Goal: Transaction & Acquisition: Purchase product/service

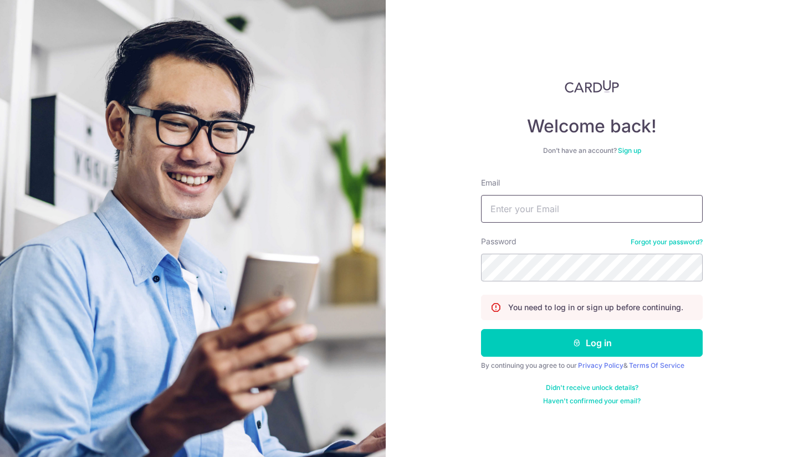
click at [547, 212] on input "Email" at bounding box center [592, 209] width 222 height 28
type input "courses@edupedia.com.sg"
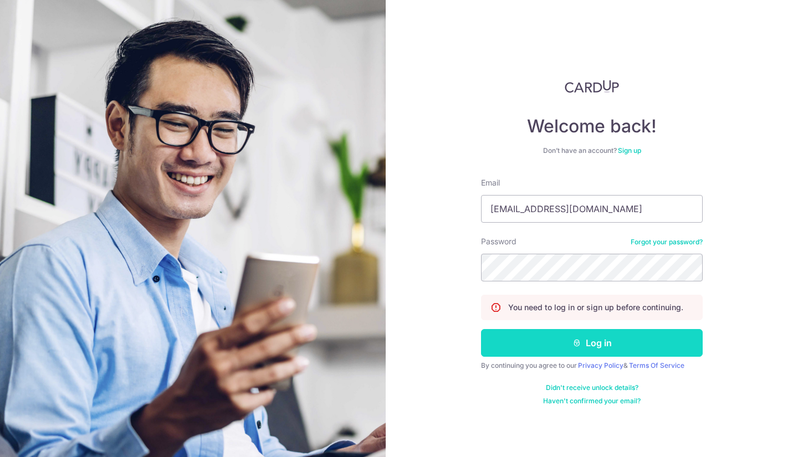
click at [539, 337] on button "Log in" at bounding box center [592, 343] width 222 height 28
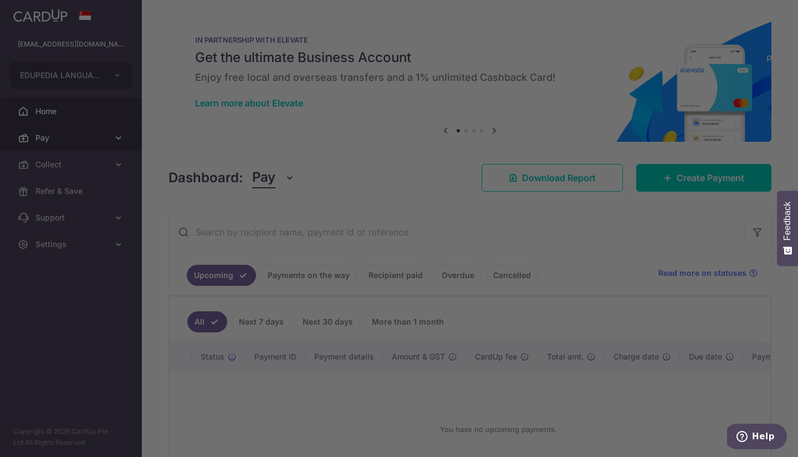
click at [78, 134] on div at bounding box center [403, 231] width 806 height 462
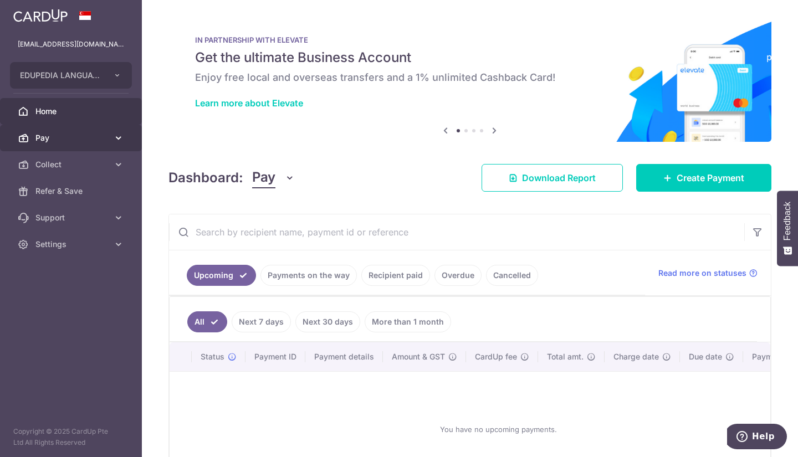
click at [59, 136] on span "Pay" at bounding box center [71, 137] width 73 height 11
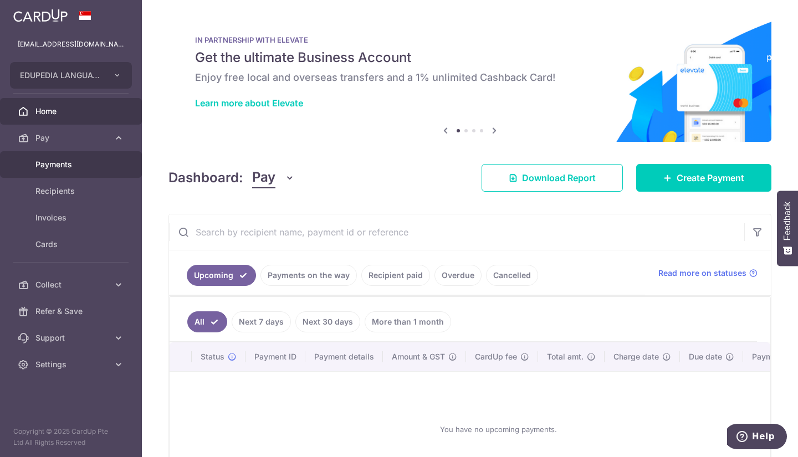
click at [68, 160] on span "Payments" at bounding box center [71, 164] width 73 height 11
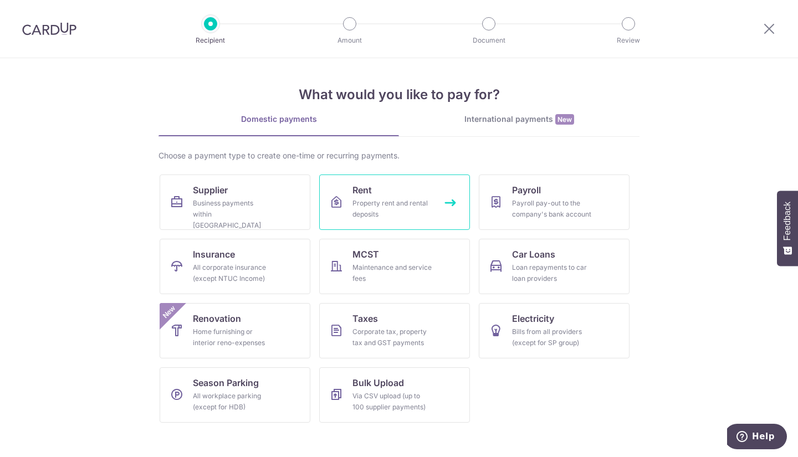
click at [395, 199] on div "Property rent and rental deposits" at bounding box center [393, 209] width 80 height 22
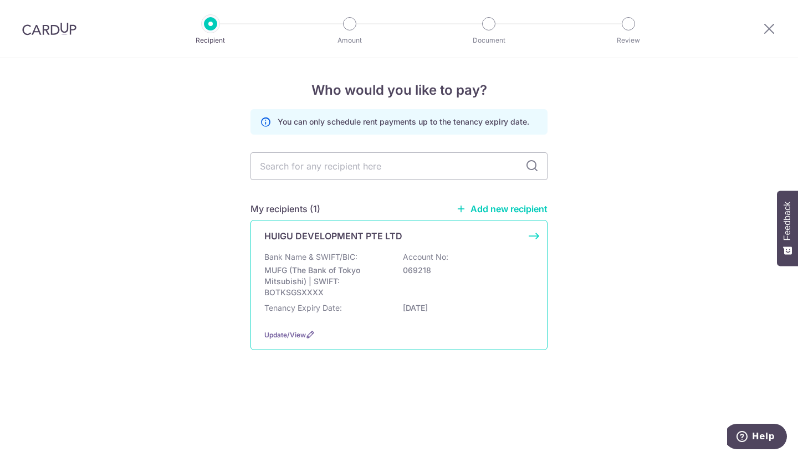
click at [369, 276] on p "MUFG (The Bank of Tokyo Mitsubishi) | SWIFT: BOTKSGSXXXX" at bounding box center [326, 281] width 124 height 33
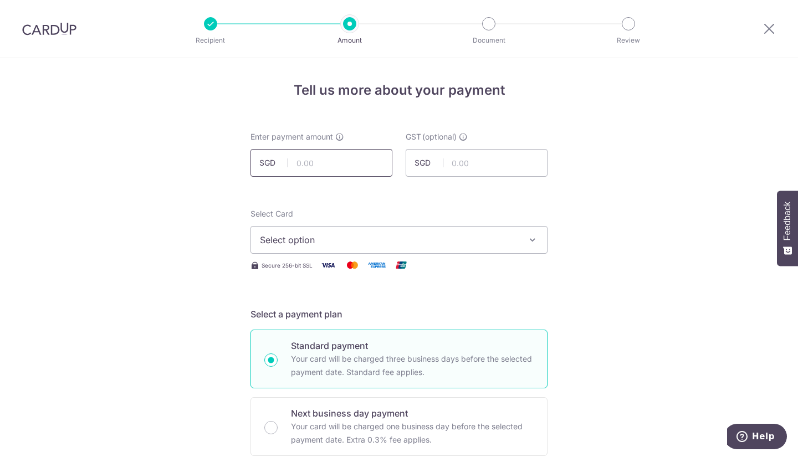
click at [338, 163] on input "text" at bounding box center [322, 163] width 142 height 28
type input "6,953.33"
click at [416, 241] on span "Select option" at bounding box center [389, 239] width 258 height 13
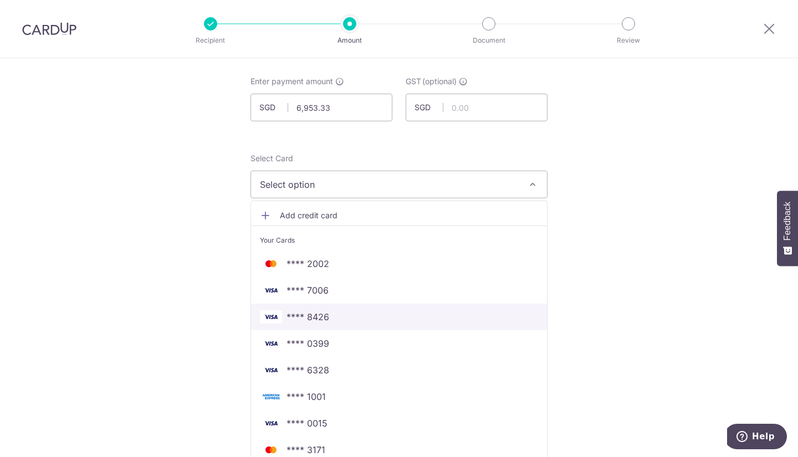
scroll to position [111, 0]
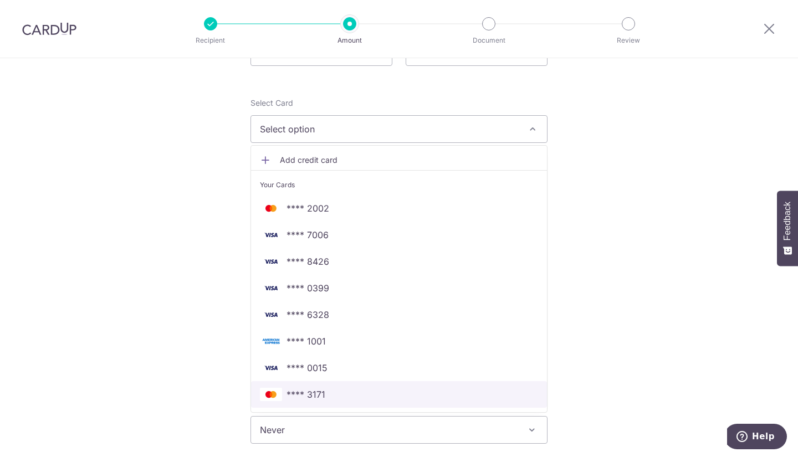
click at [323, 389] on span "**** 3171" at bounding box center [399, 394] width 278 height 13
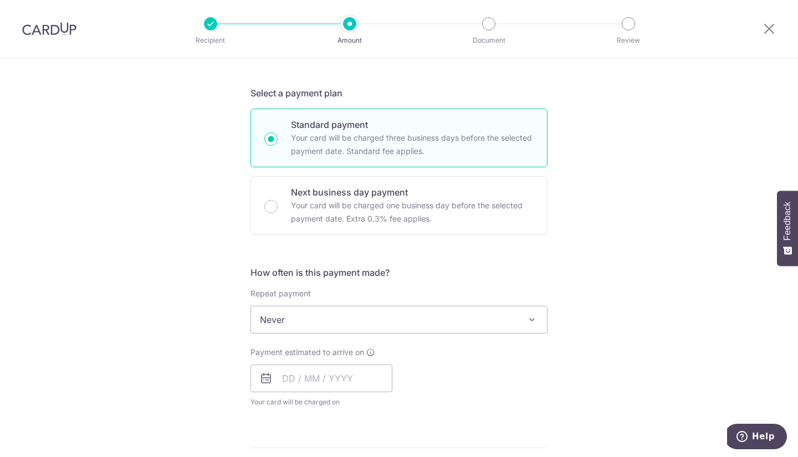
scroll to position [222, 0]
click at [399, 319] on span "Never" at bounding box center [399, 319] width 296 height 27
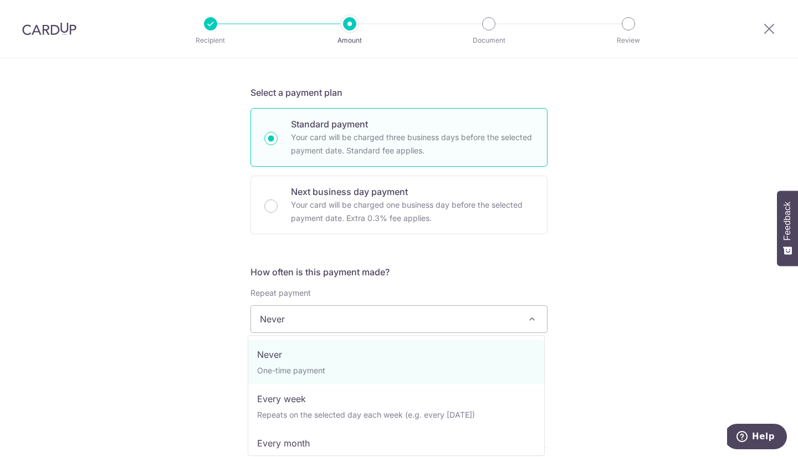
click at [554, 237] on div "Tell us more about your payment Enter payment amount SGD 6,953.33 6953.33 GST (…" at bounding box center [399, 374] width 798 height 1077
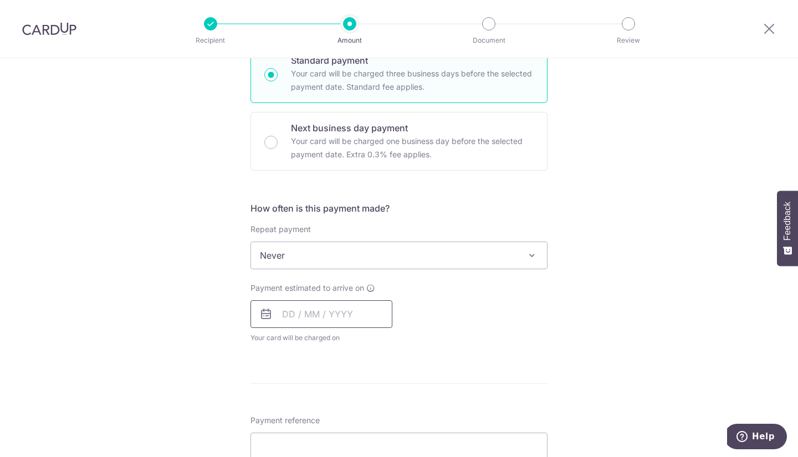
scroll to position [333, 0]
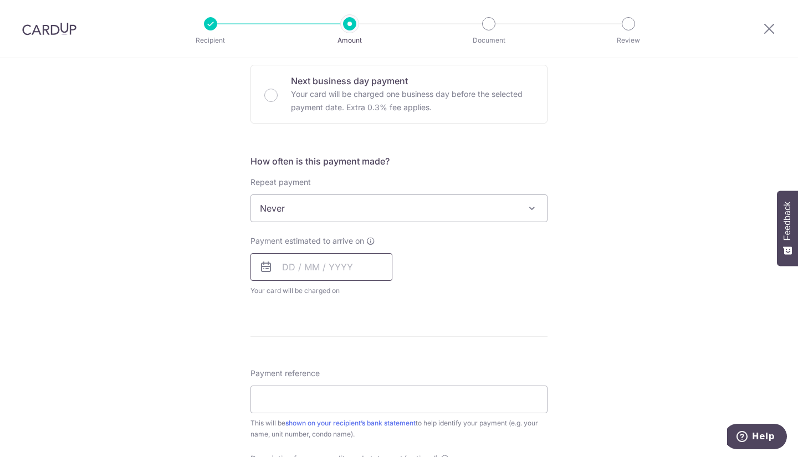
click at [293, 266] on input "text" at bounding box center [322, 267] width 142 height 28
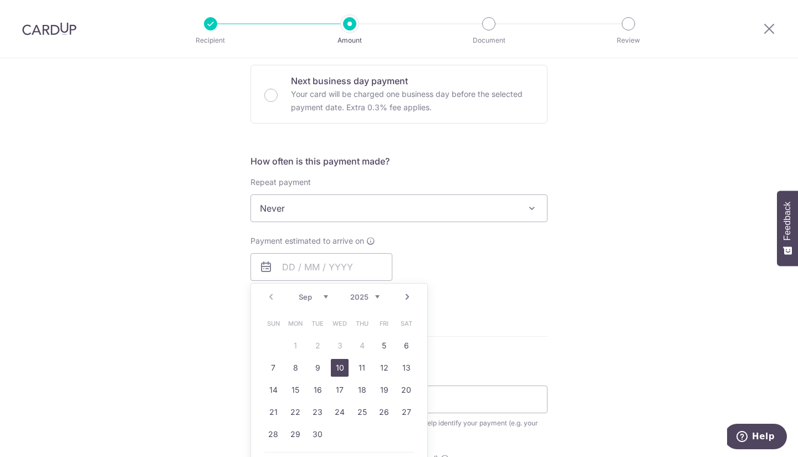
click at [337, 368] on link "10" at bounding box center [340, 368] width 18 height 18
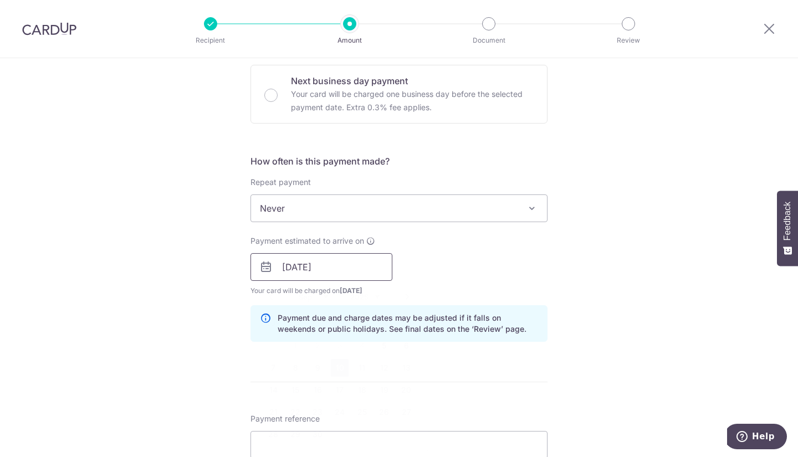
click at [299, 269] on input "10/09/2025" at bounding box center [322, 267] width 142 height 28
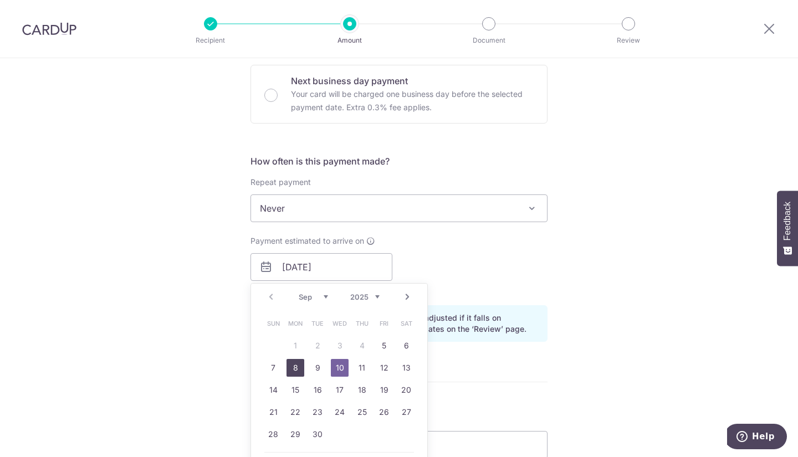
click at [287, 368] on link "8" at bounding box center [296, 368] width 18 height 18
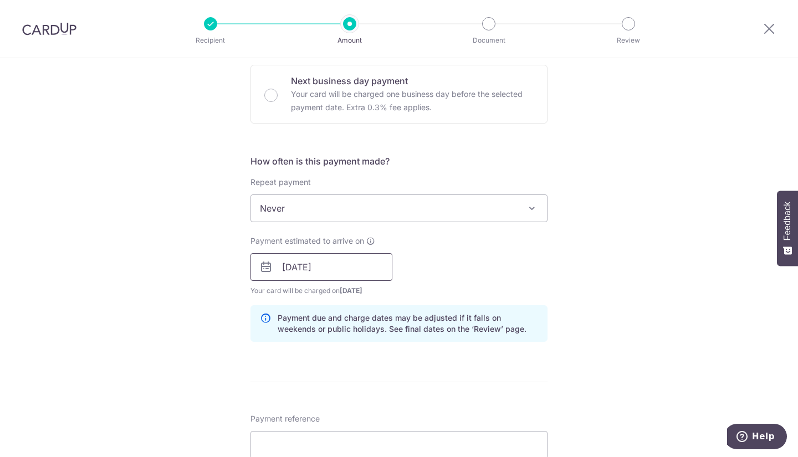
click at [337, 268] on input "08/09/2025" at bounding box center [322, 267] width 142 height 28
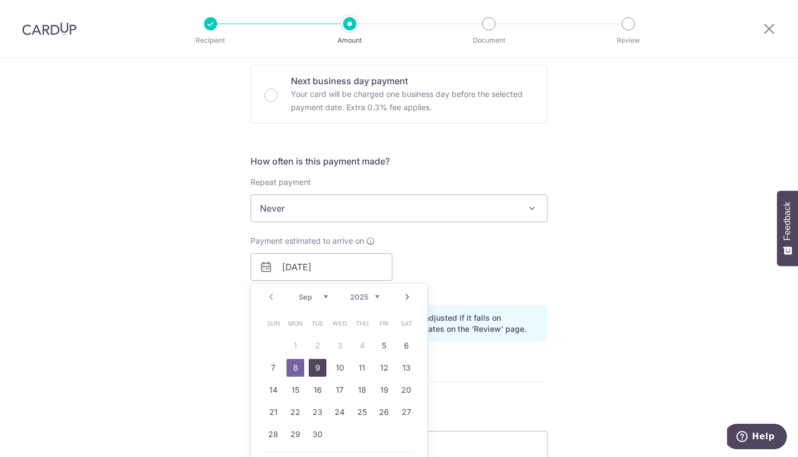
click at [318, 365] on link "9" at bounding box center [318, 368] width 18 height 18
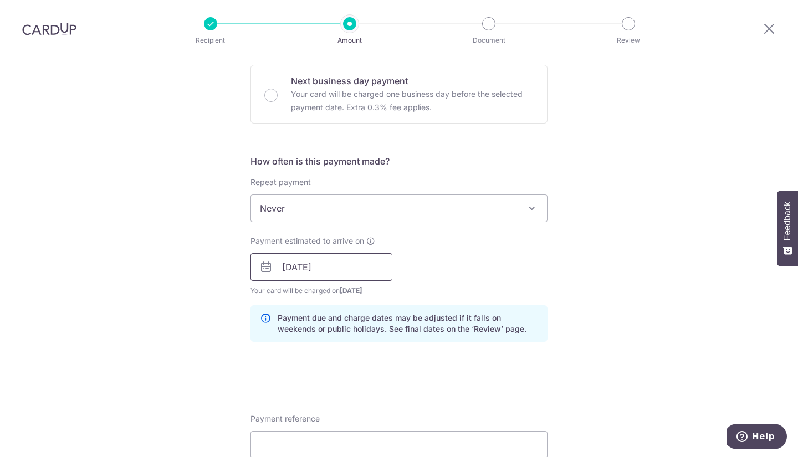
click at [339, 272] on input "09/09/2025" at bounding box center [322, 267] width 142 height 28
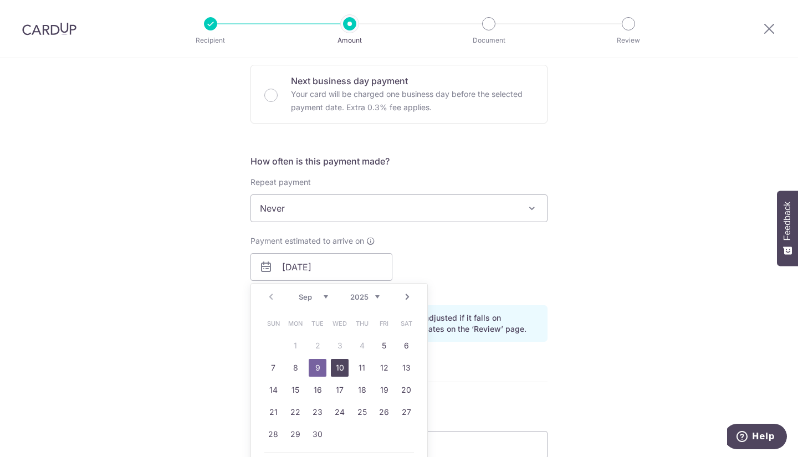
click at [335, 368] on link "10" at bounding box center [340, 368] width 18 height 18
type input "10/09/2025"
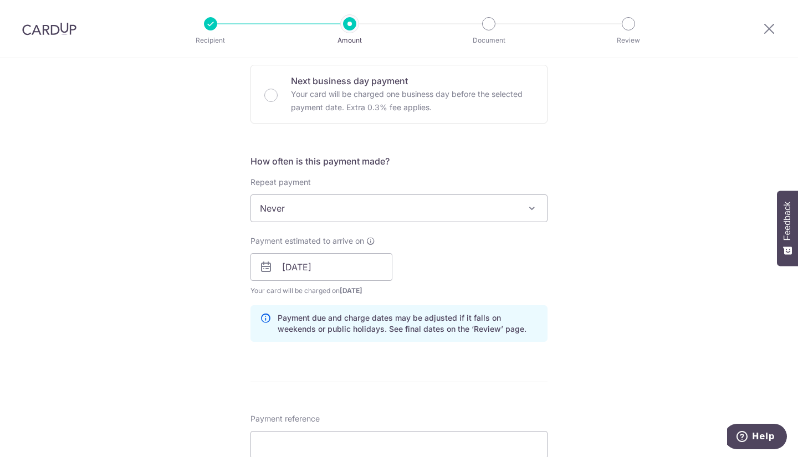
click at [449, 267] on div "Payment estimated to arrive on 10/09/2025 Prev Next Jan Feb Mar Apr May Jun Jul…" at bounding box center [399, 266] width 310 height 61
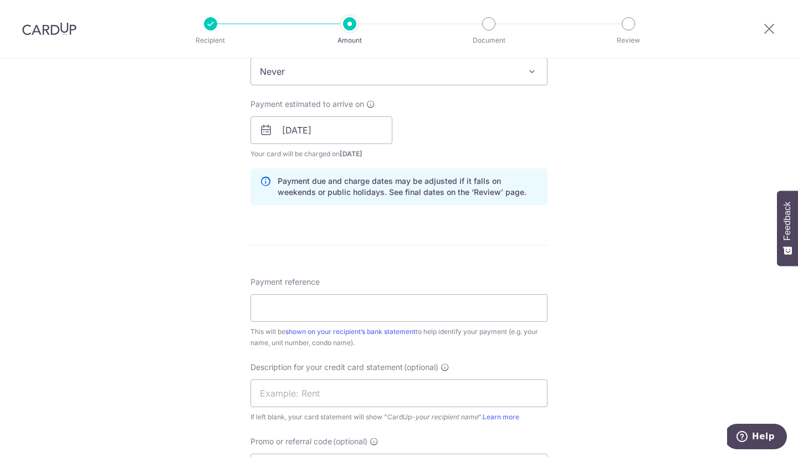
scroll to position [499, 0]
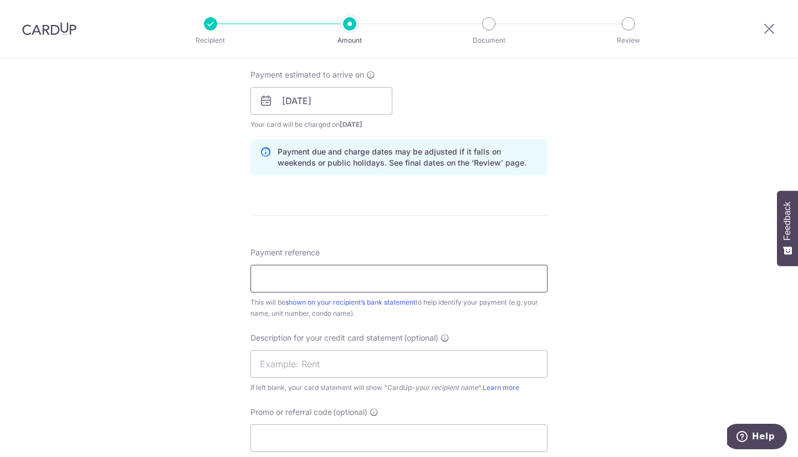
click at [445, 278] on input "Payment reference" at bounding box center [399, 279] width 297 height 28
click at [343, 279] on input "Edupedia Rental Jul2024" at bounding box center [399, 279] width 297 height 28
click at [389, 300] on link "shown on your recipient’s bank statement" at bounding box center [351, 302] width 130 height 8
drag, startPoint x: 369, startPoint y: 279, endPoint x: 328, endPoint y: 290, distance: 42.5
click at [328, 290] on input "Edupedia Rental J2024" at bounding box center [399, 279] width 297 height 28
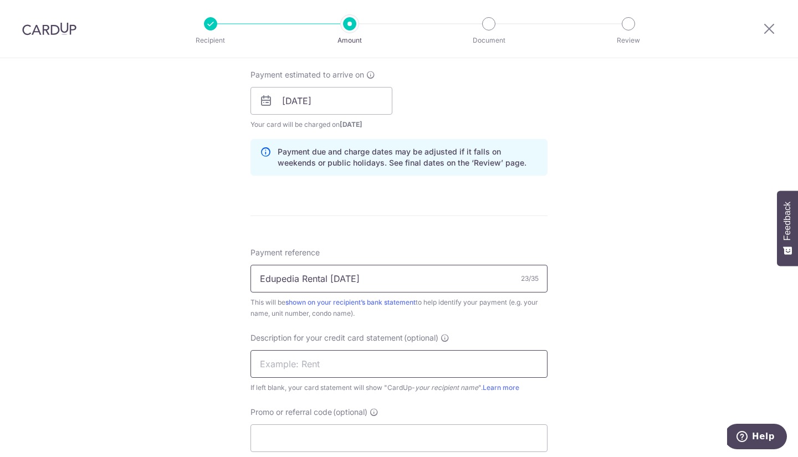
type input "Edupedia Rental Sep2025"
click at [308, 359] on input "text" at bounding box center [399, 364] width 297 height 28
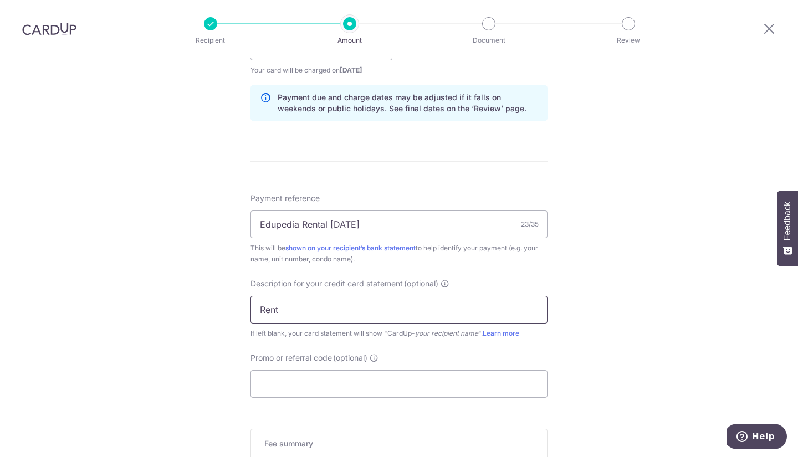
scroll to position [610, 0]
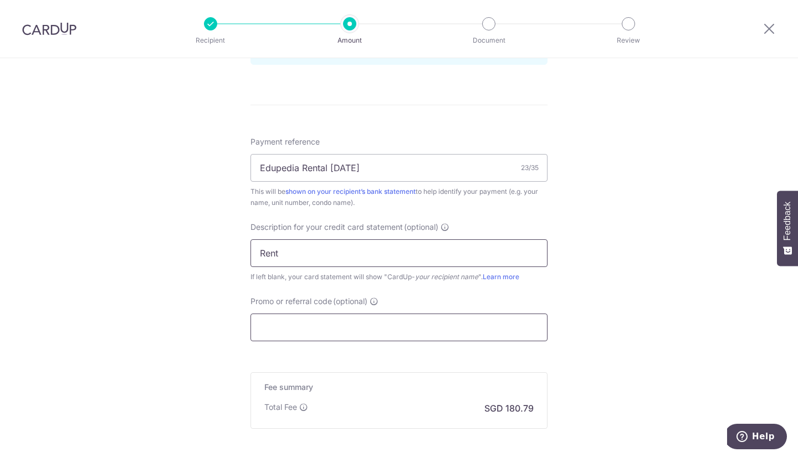
type input "Rent"
click at [322, 329] on input "Promo or referral code (optional)" at bounding box center [399, 328] width 297 height 28
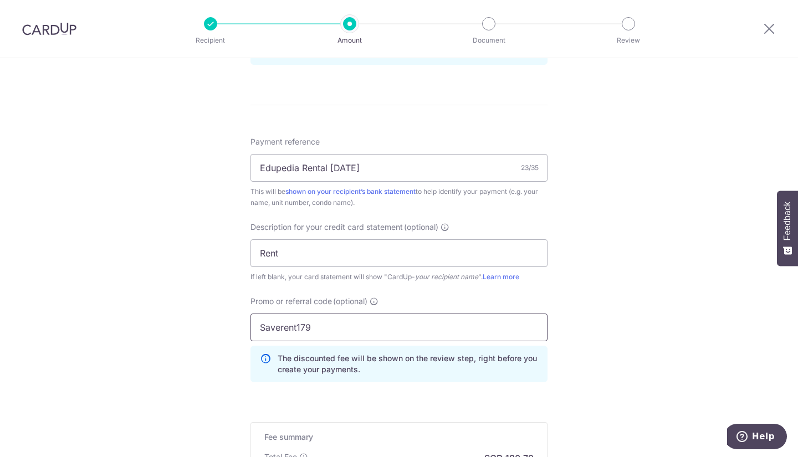
scroll to position [773, 0]
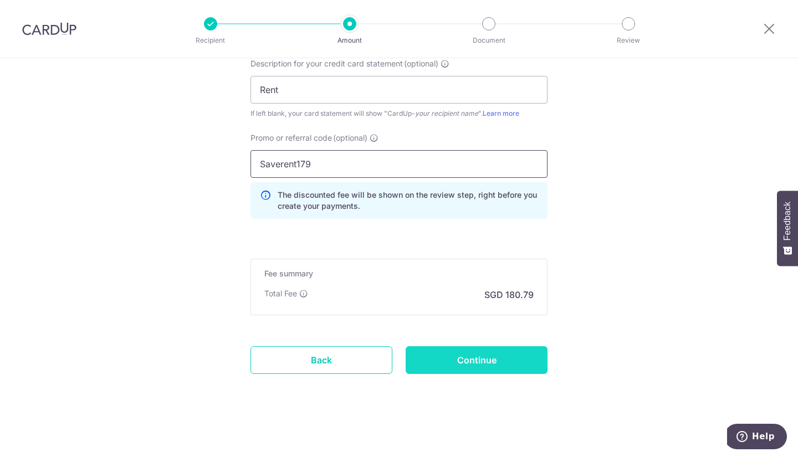
type input "Saverent179"
click at [459, 357] on input "Continue" at bounding box center [477, 360] width 142 height 28
type input "Create Schedule"
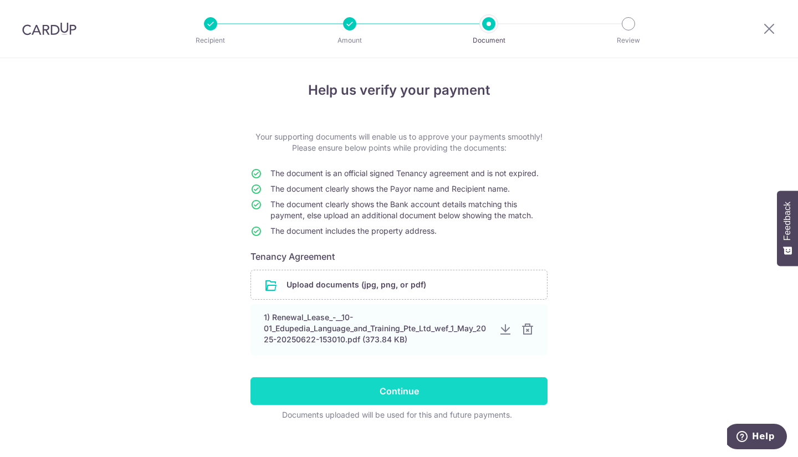
click at [406, 393] on input "Continue" at bounding box center [399, 392] width 297 height 28
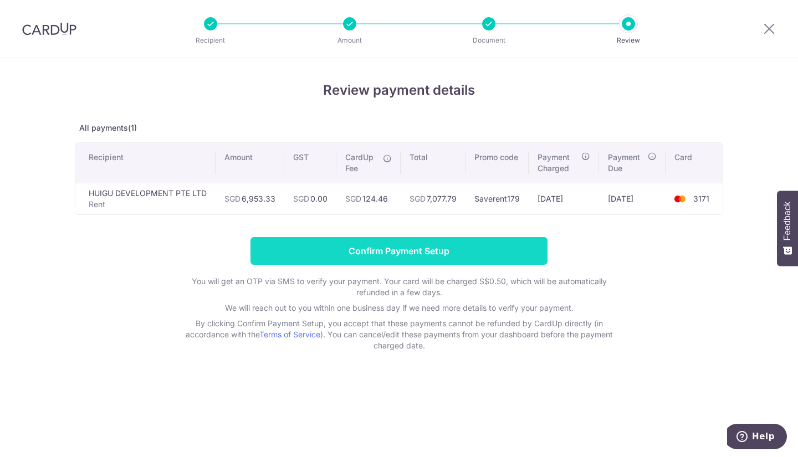
click at [443, 246] on input "Confirm Payment Setup" at bounding box center [399, 251] width 297 height 28
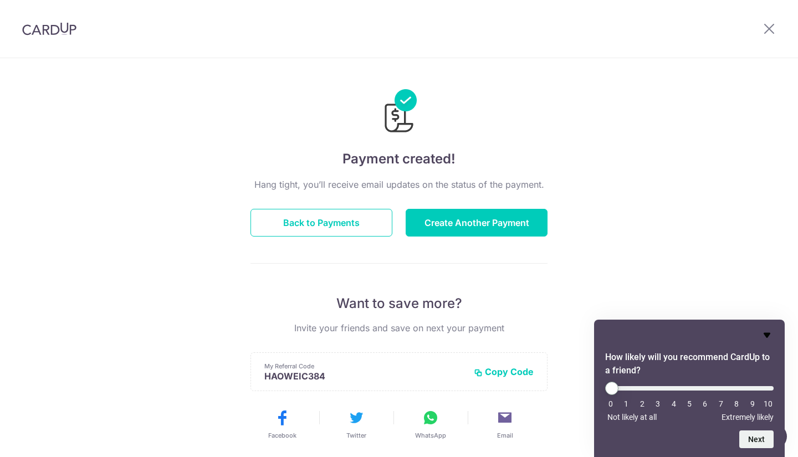
click at [771, 334] on icon "Hide survey" at bounding box center [767, 335] width 13 height 13
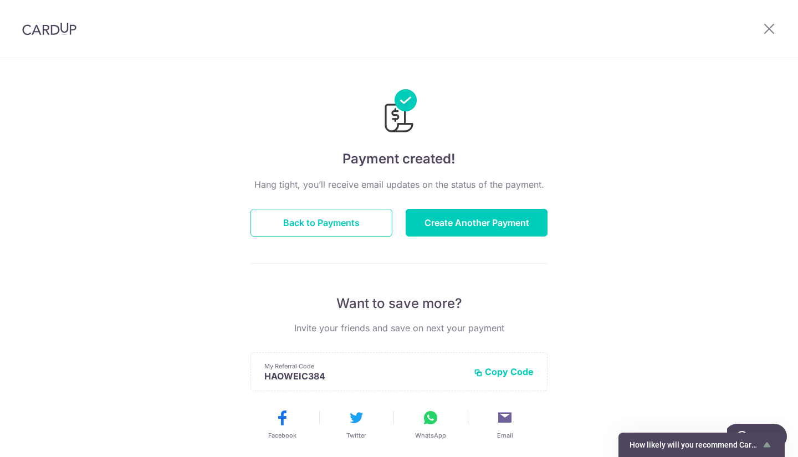
click at [761, 243] on div "Payment created! Hang tight, you’ll receive email updates on the status of the …" at bounding box center [399, 354] width 798 height 592
